Goal: Task Accomplishment & Management: Manage account settings

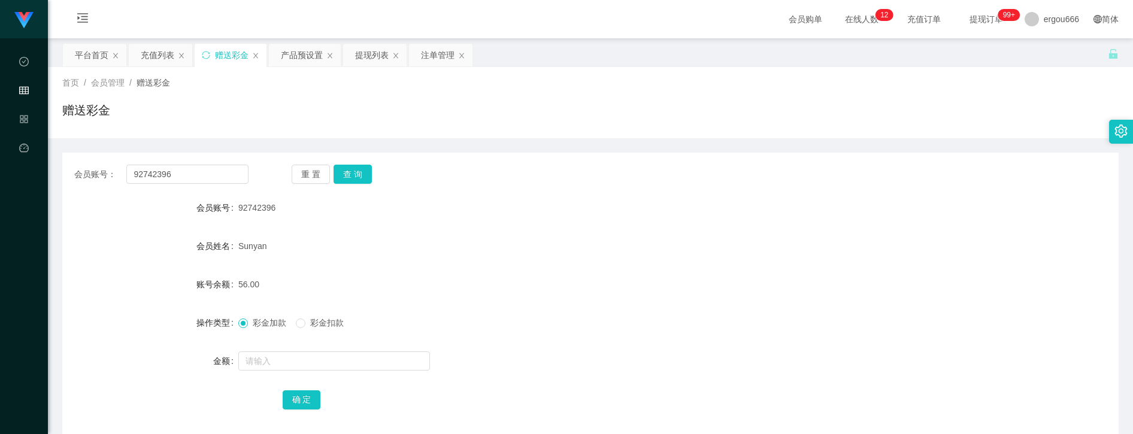
click at [444, 58] on div "注单管理" at bounding box center [438, 55] width 34 height 23
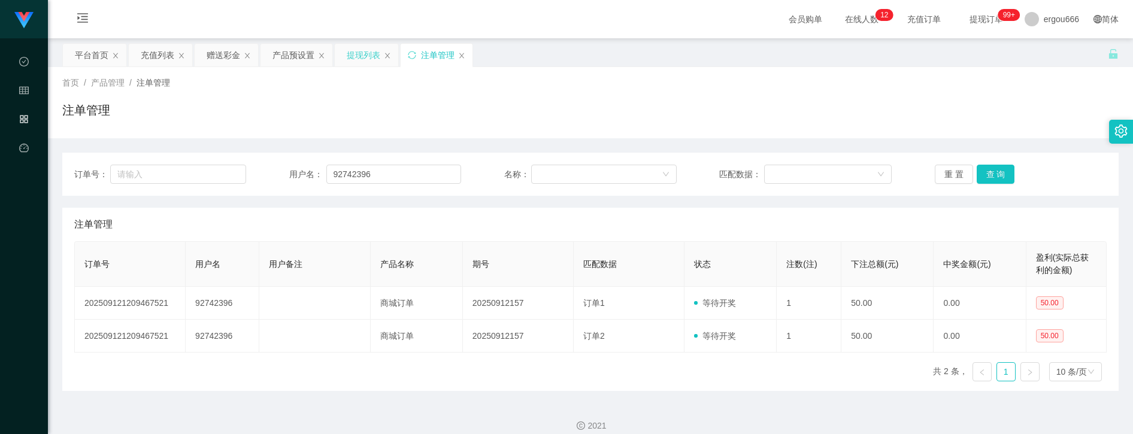
click at [365, 61] on div "提现列表" at bounding box center [364, 55] width 34 height 23
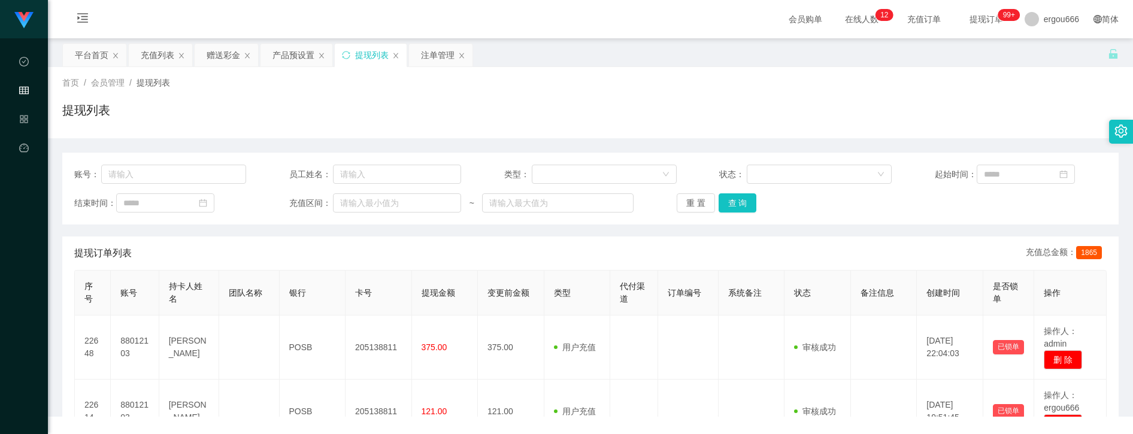
click at [365, 63] on div "提现列表" at bounding box center [372, 55] width 34 height 23
click at [737, 204] on button "查 询" at bounding box center [738, 202] width 38 height 19
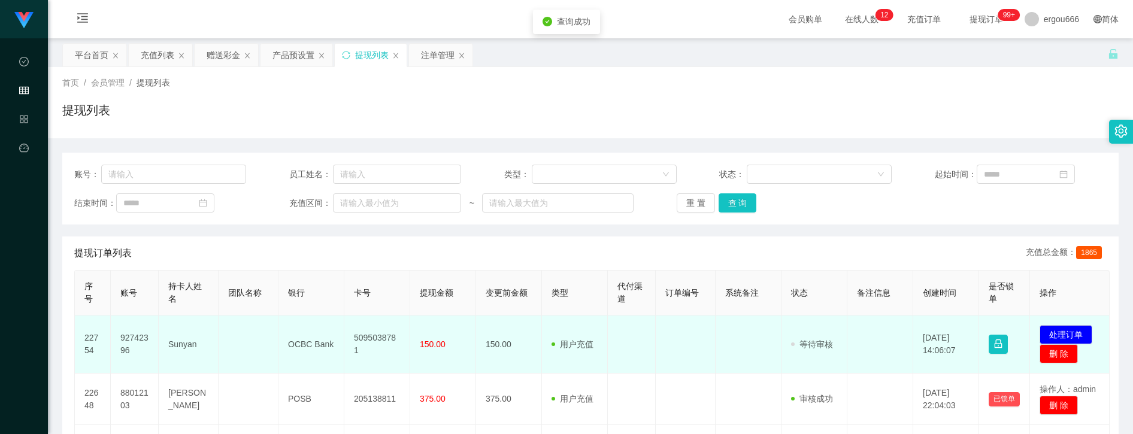
click at [379, 343] on td "5095038781" at bounding box center [377, 345] width 66 height 58
copy td "5095038781"
click at [128, 344] on td "92742396" at bounding box center [135, 345] width 48 height 58
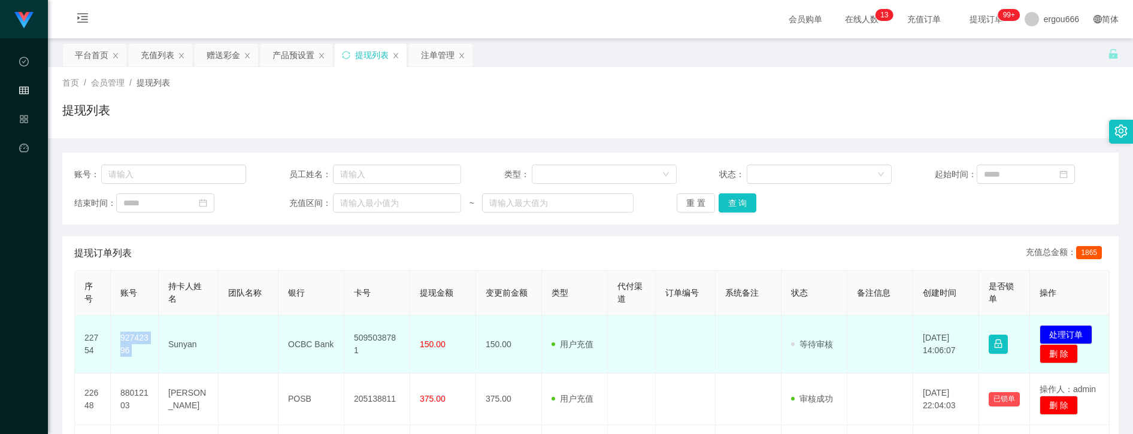
click at [128, 344] on td "92742396" at bounding box center [135, 345] width 48 height 58
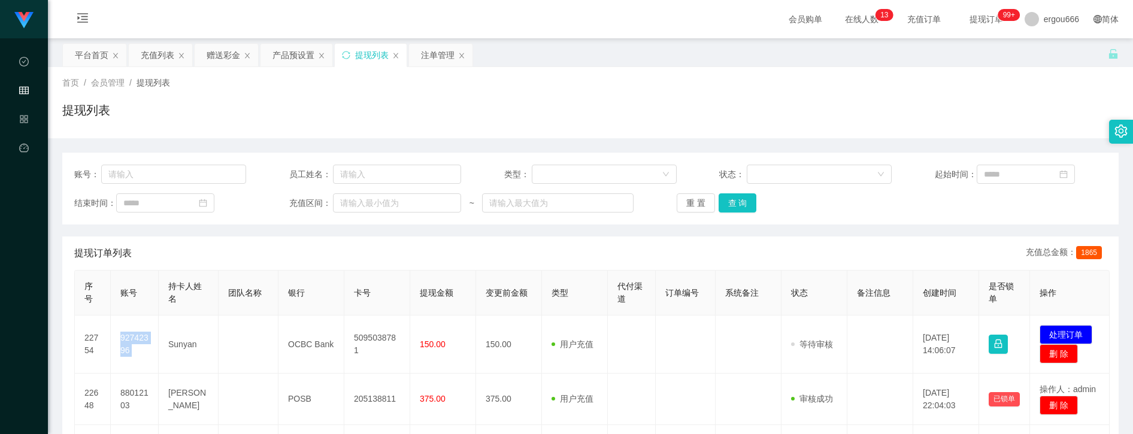
copy td "92742396"
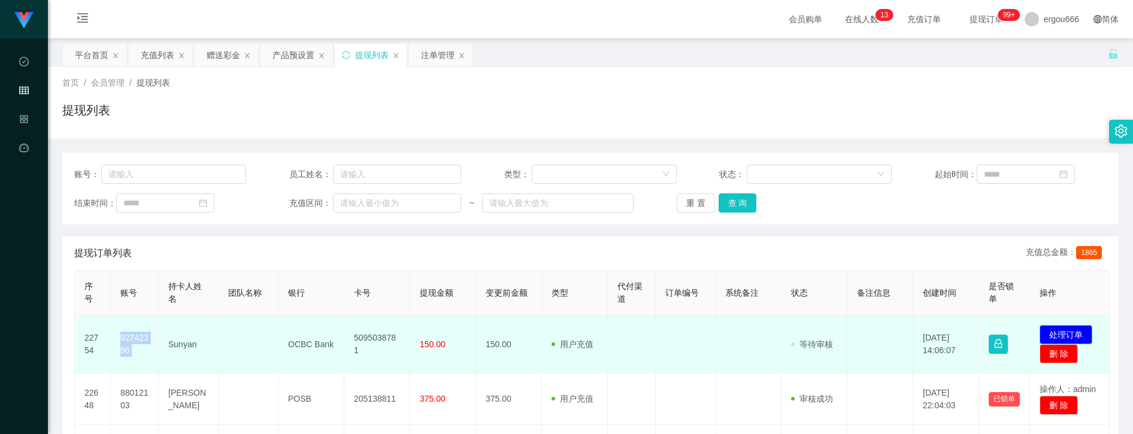
click at [1074, 333] on button "处理订单" at bounding box center [1066, 334] width 53 height 19
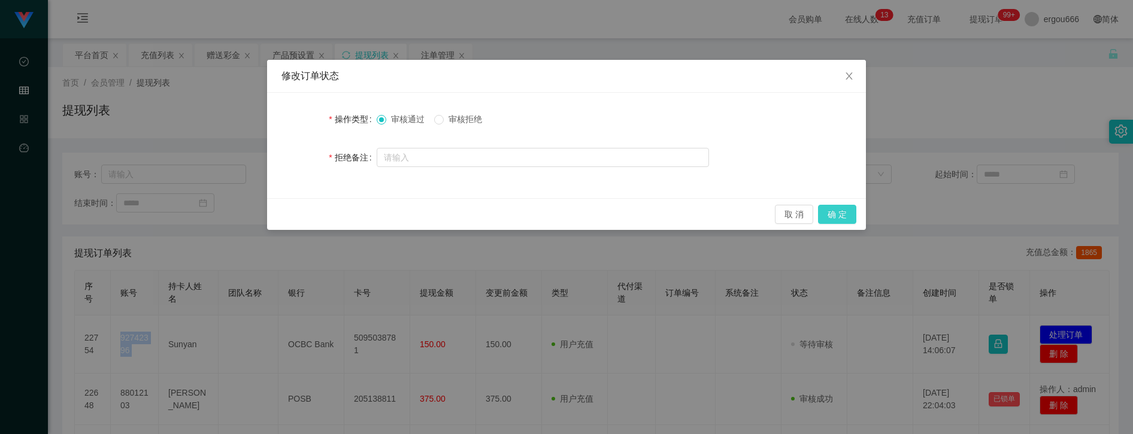
click at [836, 207] on button "确 定" at bounding box center [837, 214] width 38 height 19
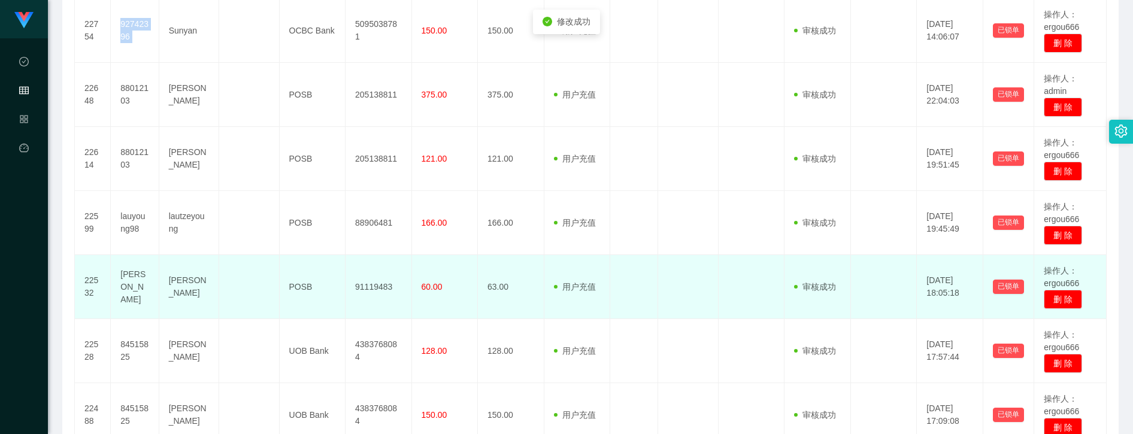
scroll to position [240, 0]
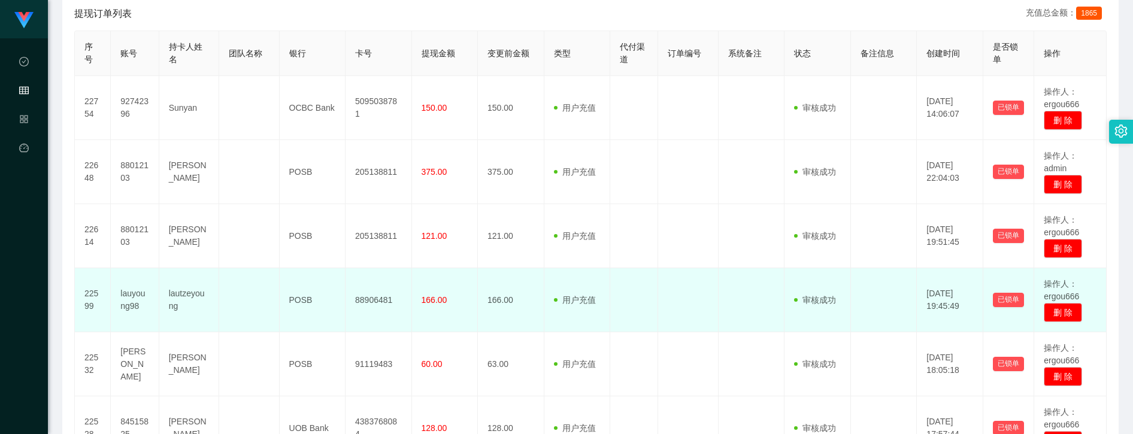
drag, startPoint x: 761, startPoint y: 317, endPoint x: 759, endPoint y: 310, distance: 7.3
click at [760, 317] on td at bounding box center [752, 300] width 66 height 64
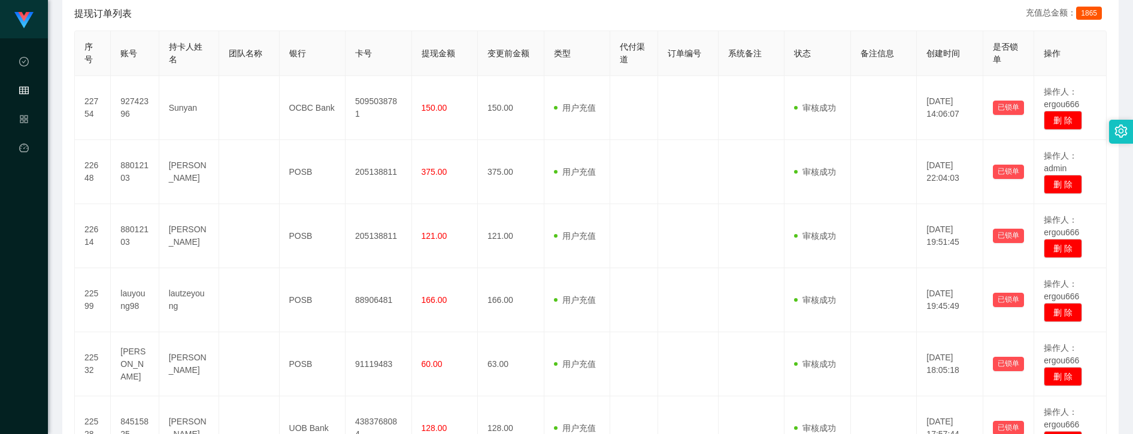
scroll to position [0, 0]
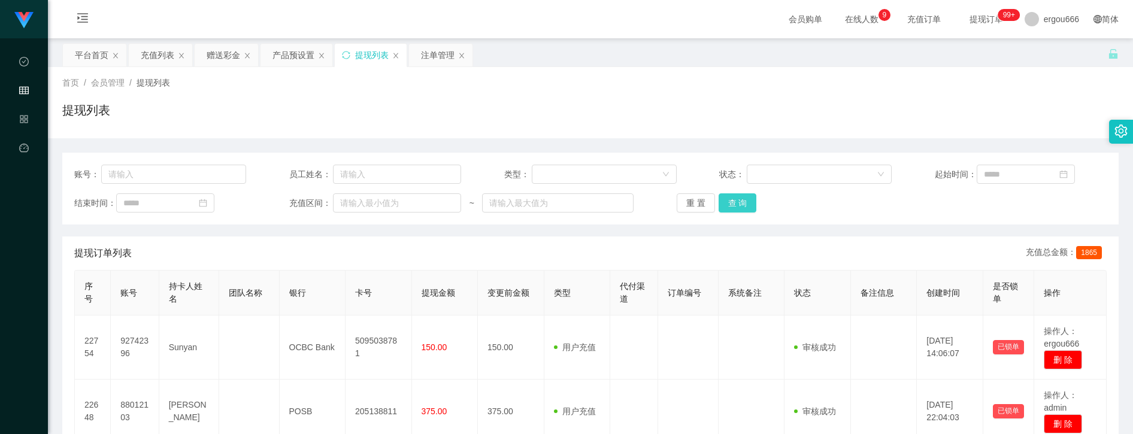
click at [737, 204] on button "查 询" at bounding box center [738, 202] width 38 height 19
click at [743, 196] on button "查 询" at bounding box center [738, 202] width 38 height 19
click at [441, 62] on div "注单管理" at bounding box center [438, 55] width 34 height 23
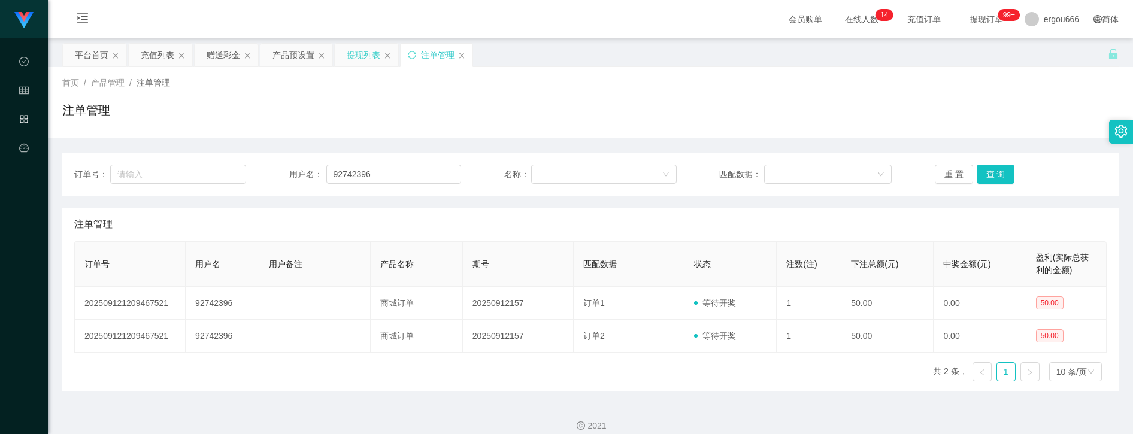
click at [350, 52] on div "提现列表" at bounding box center [364, 55] width 34 height 23
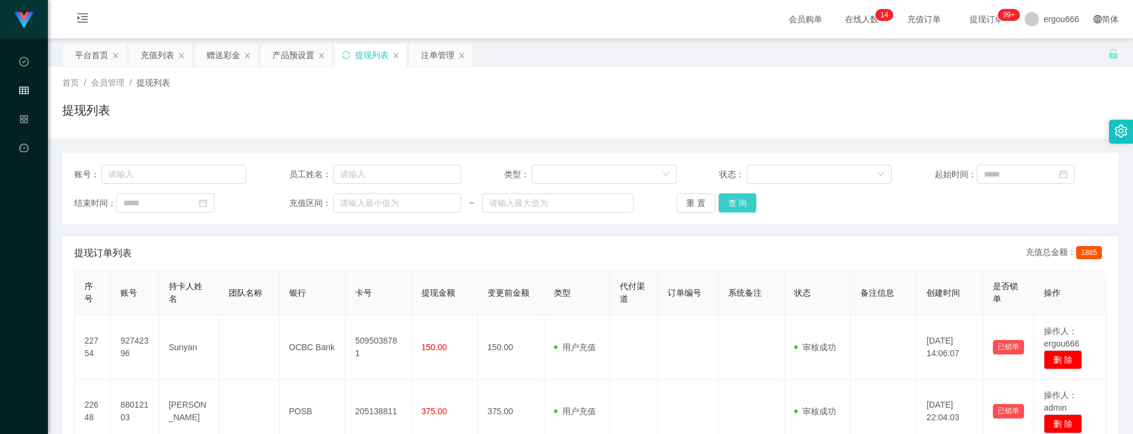
click at [746, 206] on button "查 询" at bounding box center [738, 202] width 38 height 19
click at [750, 197] on button "查 询" at bounding box center [738, 202] width 38 height 19
